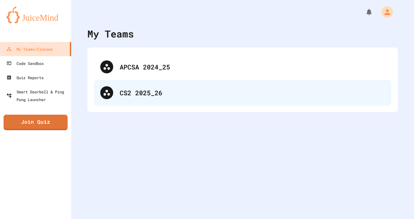
click at [164, 89] on div "CS2 2025_26" at bounding box center [252, 93] width 265 height 10
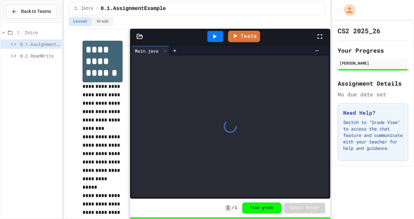
click at [45, 59] on span "0.2.ReadWrite" at bounding box center [39, 55] width 39 height 7
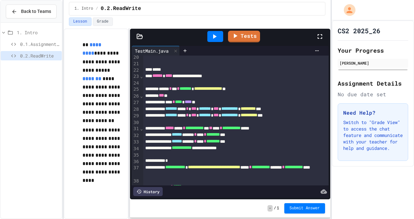
scroll to position [137, 0]
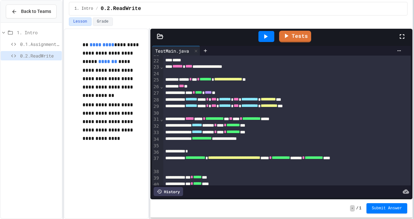
click at [414, 19] on div at bounding box center [413, 109] width 1 height 219
click at [207, 54] on div at bounding box center [205, 51] width 10 height 10
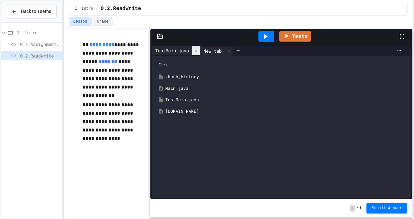
click at [197, 51] on icon at bounding box center [196, 50] width 3 height 3
click at [183, 90] on div "Main.java" at bounding box center [286, 88] width 242 height 6
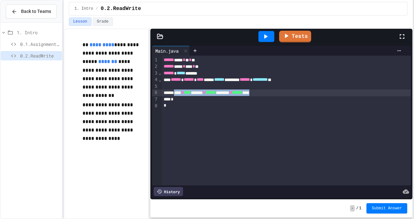
drag, startPoint x: 297, startPoint y: 93, endPoint x: 180, endPoint y: 91, distance: 117.5
click at [180, 91] on div "**** * **** ******* * ****** ******** * ****** ****" at bounding box center [286, 93] width 249 height 6
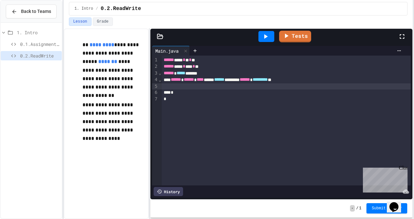
scroll to position [0, 0]
click at [191, 87] on div at bounding box center [286, 86] width 249 height 6
drag, startPoint x: 309, startPoint y: 86, endPoint x: 202, endPoint y: 88, distance: 107.8
click at [202, 88] on div "**********" at bounding box center [286, 86] width 249 height 6
click at [198, 87] on span "****" at bounding box center [194, 86] width 7 height 5
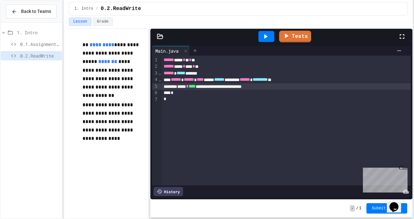
click at [195, 53] on icon at bounding box center [195, 50] width 5 height 5
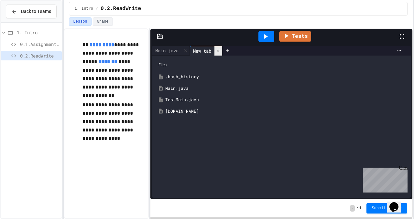
click at [219, 52] on icon at bounding box center [218, 51] width 3 height 3
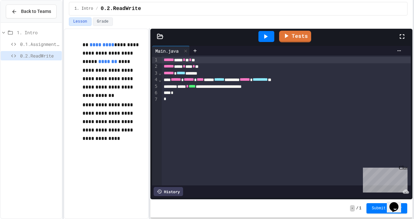
click at [264, 37] on icon at bounding box center [266, 37] width 8 height 8
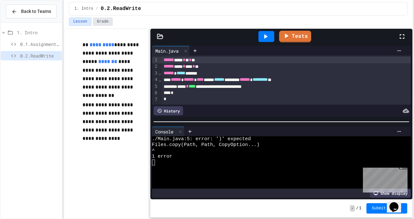
click at [104, 21] on button "Grade" at bounding box center [103, 21] width 20 height 8
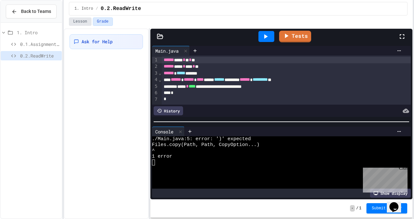
click at [85, 21] on button "Lesson" at bounding box center [80, 21] width 22 height 8
